Goal: Find contact information: Find contact information

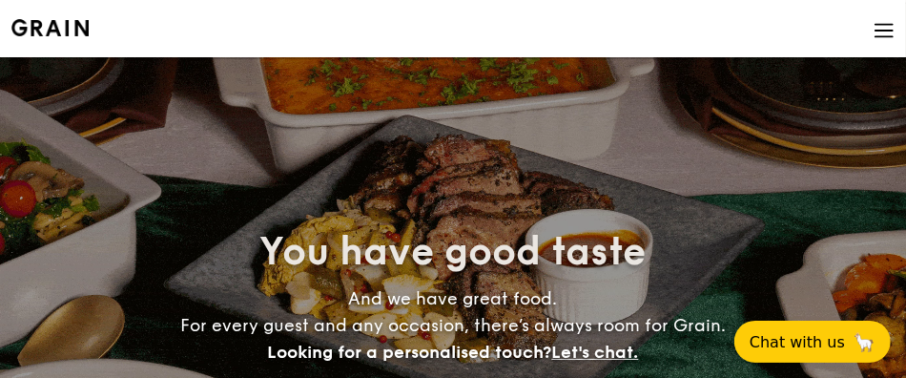
click at [385, 153] on h1 "Catering" at bounding box center [452, 162] width 883 height 19
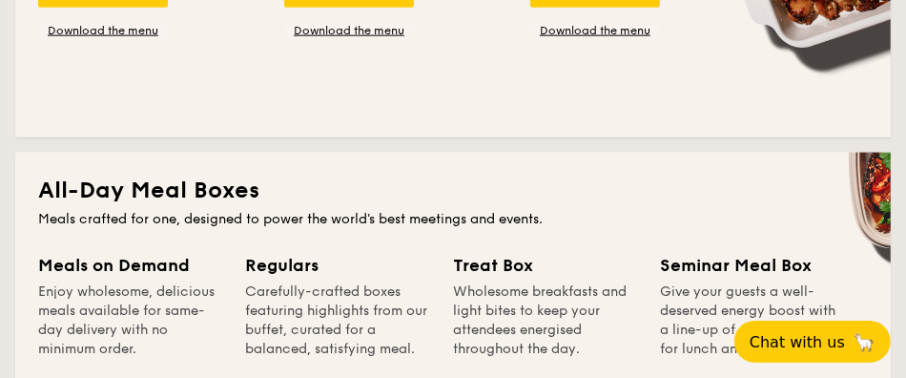
scroll to position [858, 0]
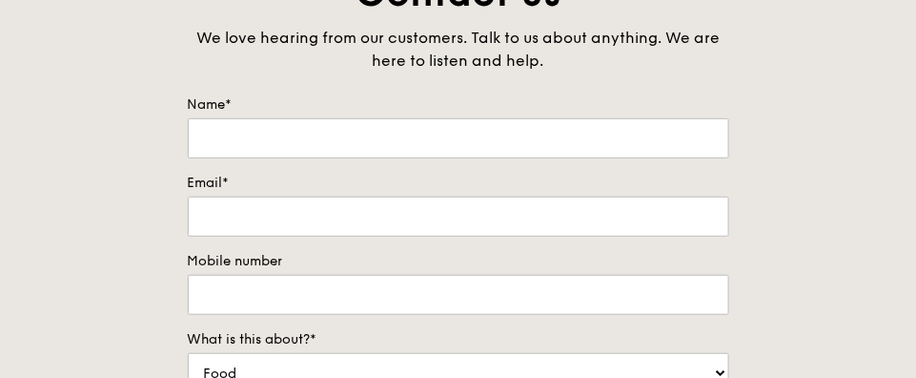
scroll to position [191, 0]
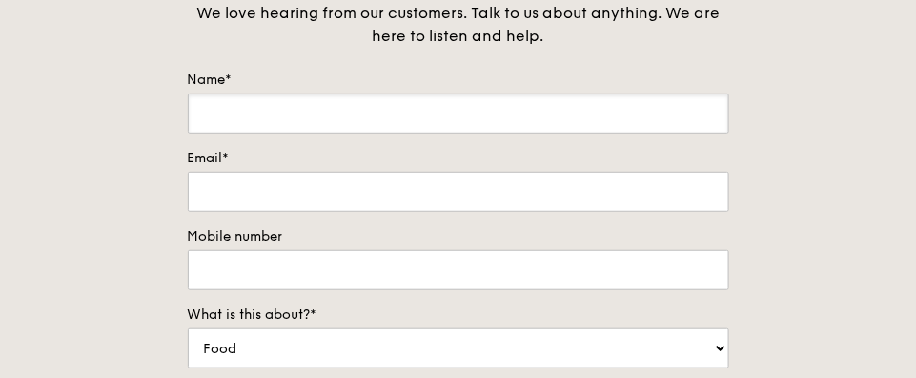
click at [378, 98] on input "Name*" at bounding box center [458, 113] width 541 height 40
type input "[PERSON_NAME]"
click at [208, 201] on input "Email*" at bounding box center [458, 192] width 541 height 40
